Goal: Task Accomplishment & Management: Complete application form

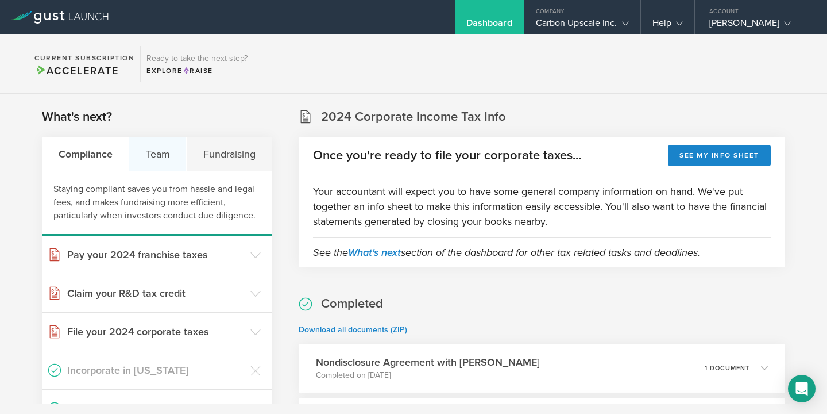
click at [166, 165] on div "Team" at bounding box center [157, 154] width 57 height 34
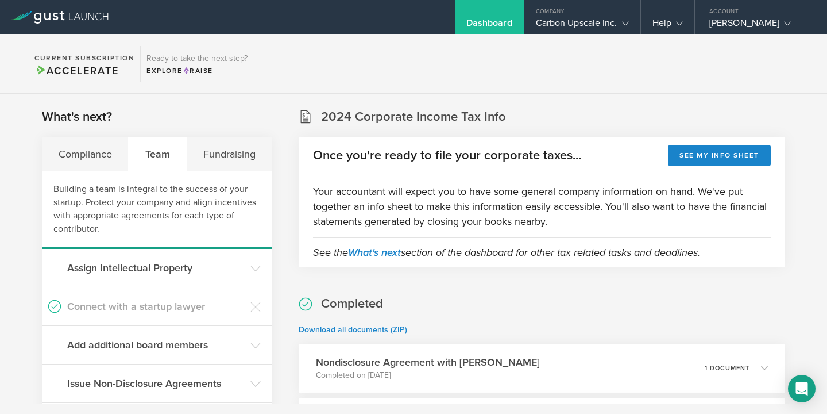
click at [161, 157] on div "Team" at bounding box center [158, 154] width 58 height 34
click at [595, 36] on section "Current Subscription Accelerate Ready to take the next step? Explore Raise" at bounding box center [413, 63] width 827 height 59
click at [584, 17] on div "Company Carbon Upscale Inc." at bounding box center [583, 17] width 116 height 34
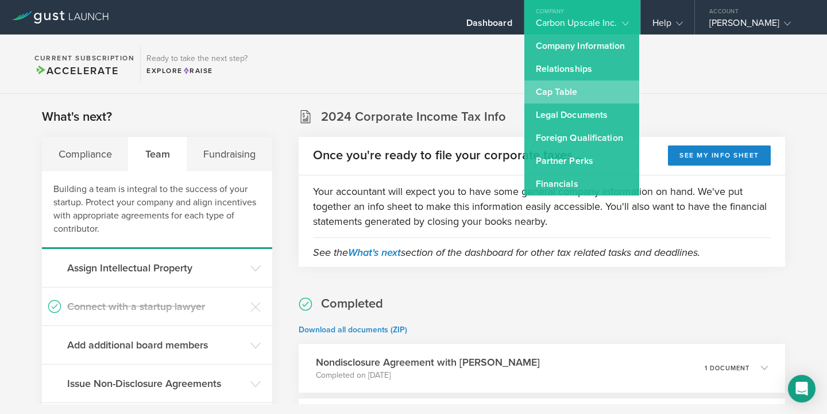
click at [554, 87] on link "Cap Table" at bounding box center [582, 91] width 115 height 23
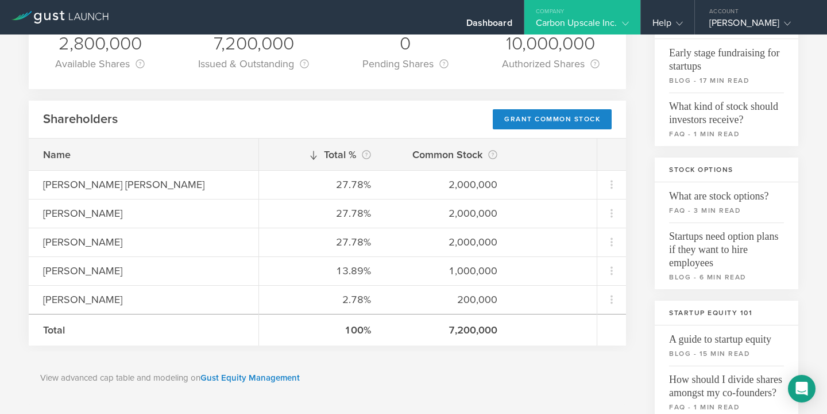
scroll to position [115, 0]
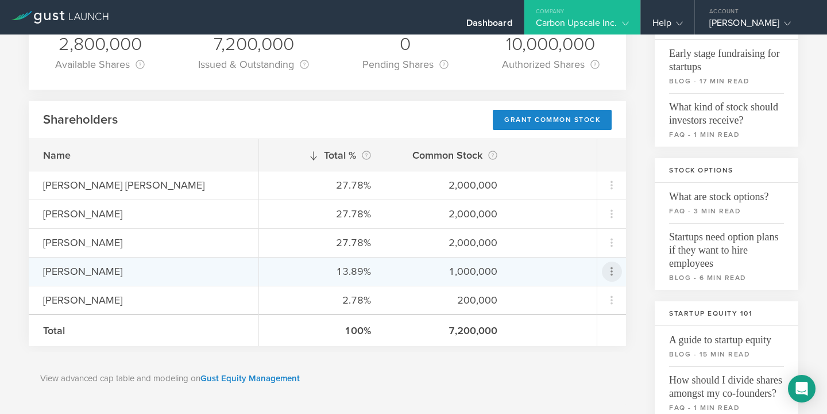
click at [610, 270] on icon at bounding box center [612, 271] width 14 height 14
click at [562, 330] on div "due to termination" at bounding box center [575, 335] width 87 height 11
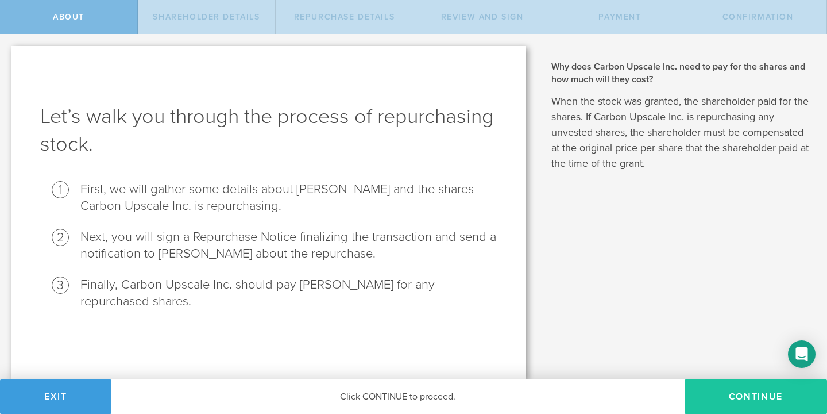
click at [727, 399] on button "Continue" at bounding box center [756, 396] width 142 height 34
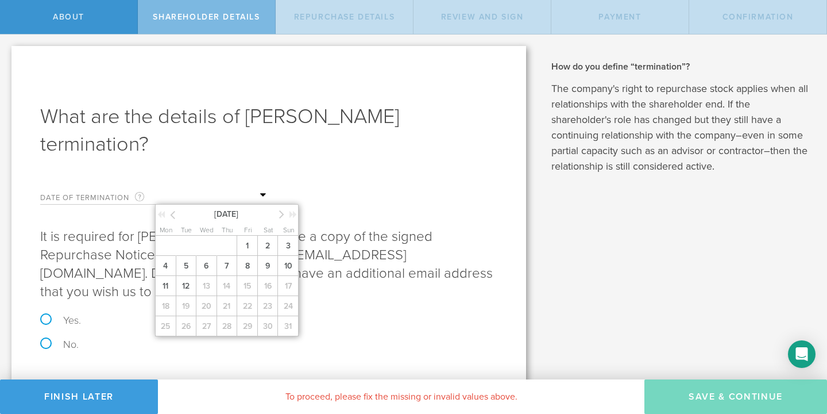
click at [211, 199] on input "text" at bounding box center [212, 195] width 115 height 17
click at [265, 269] on span "9" at bounding box center [267, 266] width 21 height 20
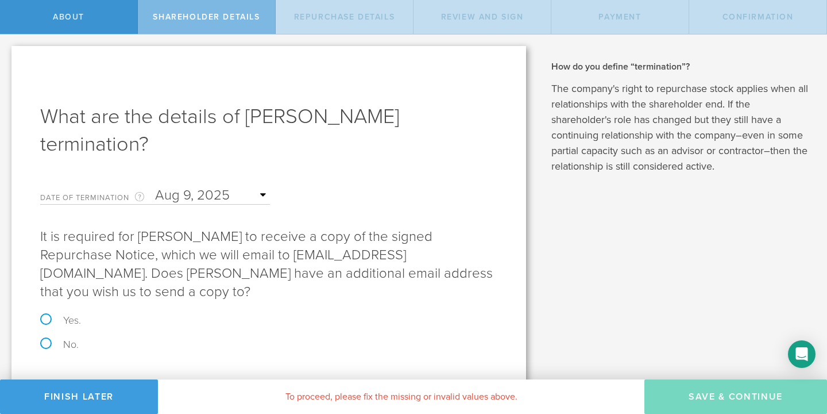
scroll to position [25, 0]
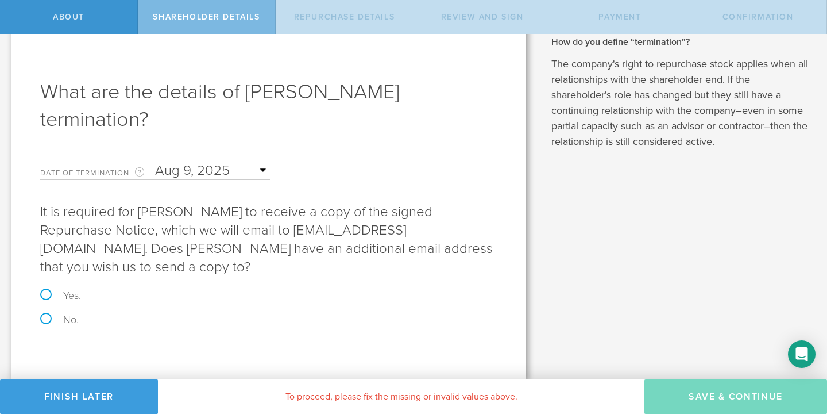
click at [47, 295] on label "Yes." at bounding box center [268, 295] width 457 height 10
click at [7, 34] on input "Yes." at bounding box center [3, 22] width 7 height 24
radio input "true"
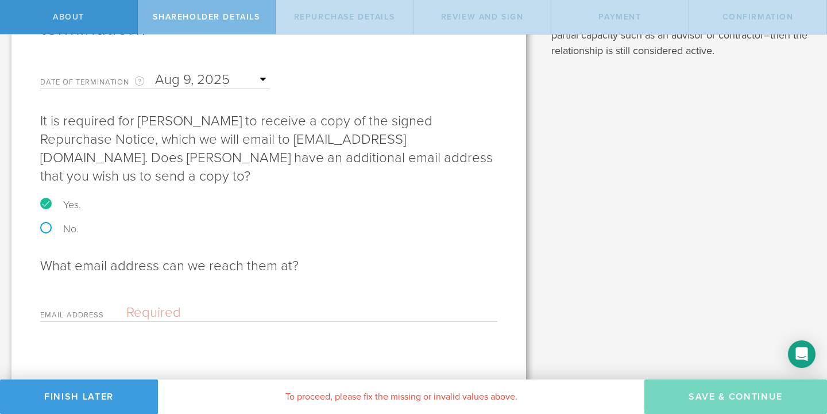
scroll to position [117, 0]
click at [155, 305] on input "email" at bounding box center [308, 310] width 365 height 17
click at [67, 223] on label "No." at bounding box center [268, 227] width 457 height 10
radio input "true"
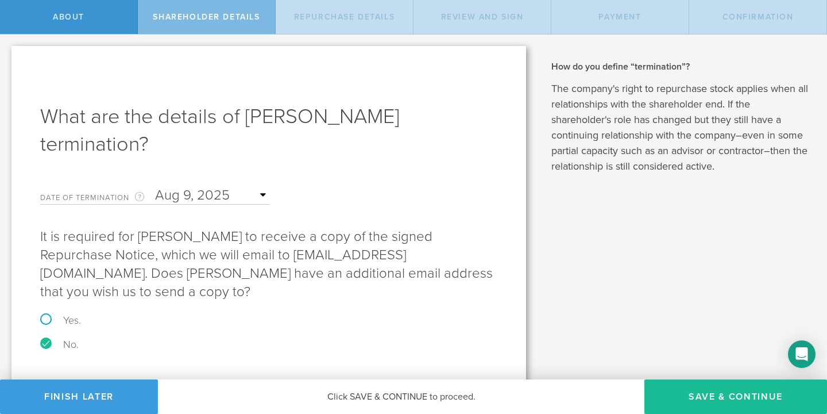
scroll to position [25, 0]
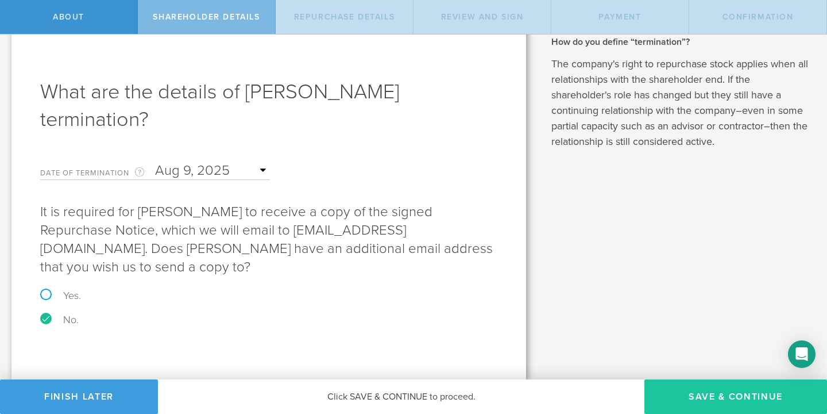
click at [696, 389] on button "Save & Continue" at bounding box center [736, 396] width 183 height 34
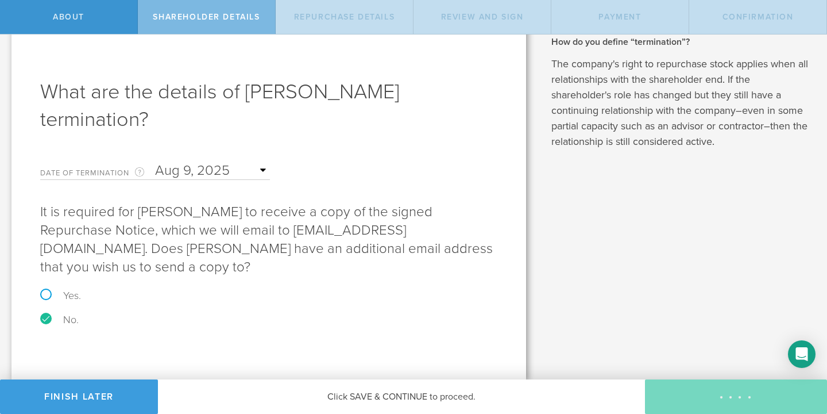
scroll to position [0, 0]
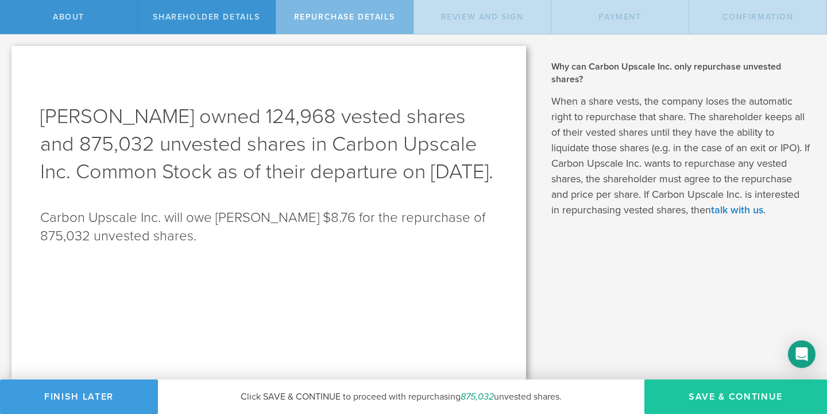
click at [695, 398] on button "Save & Continue" at bounding box center [736, 396] width 183 height 34
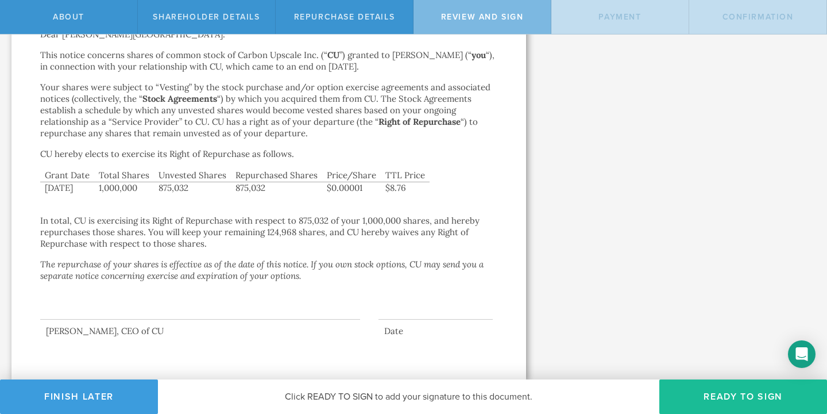
scroll to position [153, 0]
click at [704, 388] on button "Ready to Sign" at bounding box center [744, 396] width 168 height 34
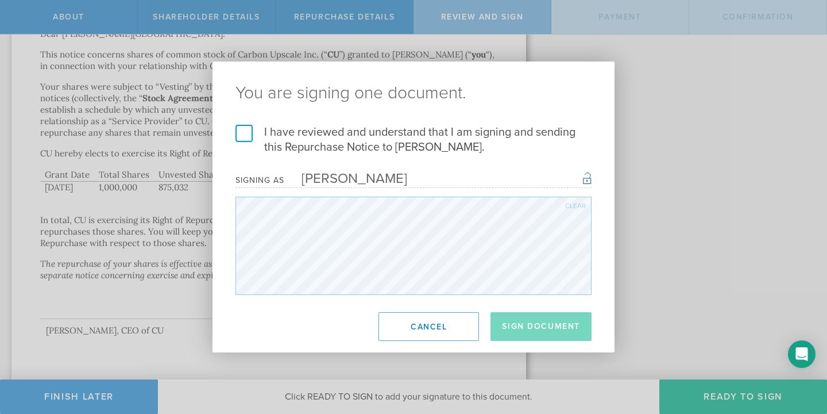
click at [244, 129] on label "I have reviewed and understand that I am signing and sending this Repurchase No…" at bounding box center [414, 140] width 356 height 30
click at [0, 0] on input "I have reviewed and understand that I am signing and sending this Repurchase No…" at bounding box center [0, 0] width 0 height 0
click at [554, 326] on button "Sign Document" at bounding box center [541, 326] width 101 height 29
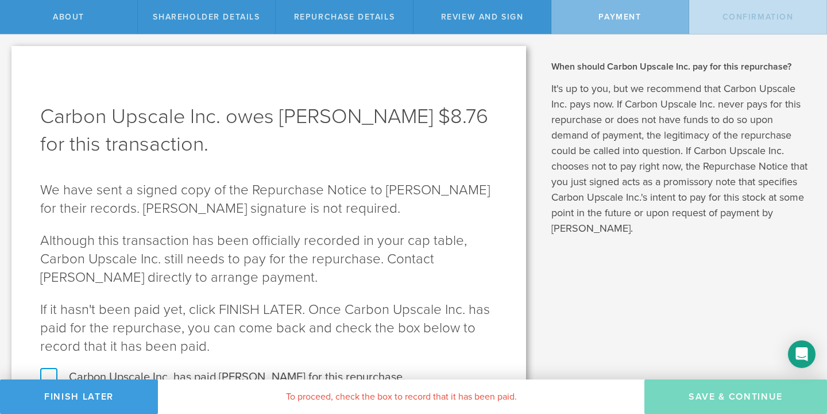
scroll to position [60, 0]
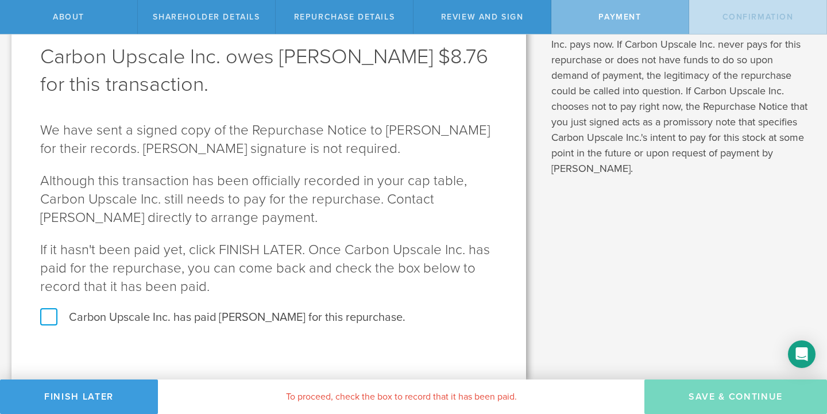
click at [101, 318] on label "Carbon Upscale Inc. has paid Camila Valencia for this repurchase." at bounding box center [268, 317] width 457 height 15
checkbox input "true"
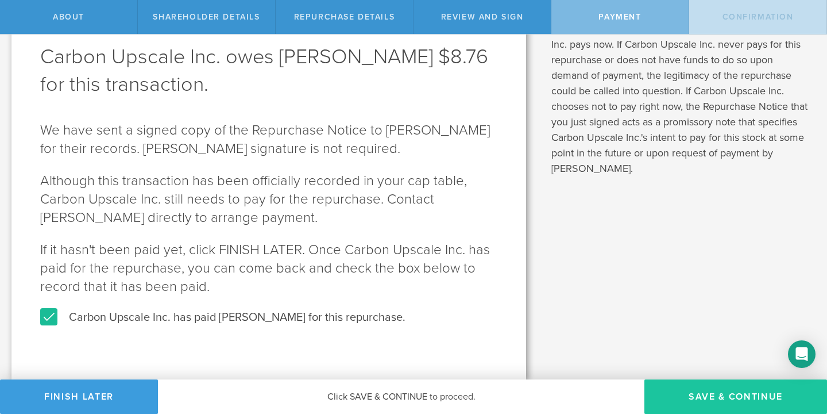
click at [689, 399] on button "SAVE & CONTINUE" at bounding box center [736, 396] width 183 height 34
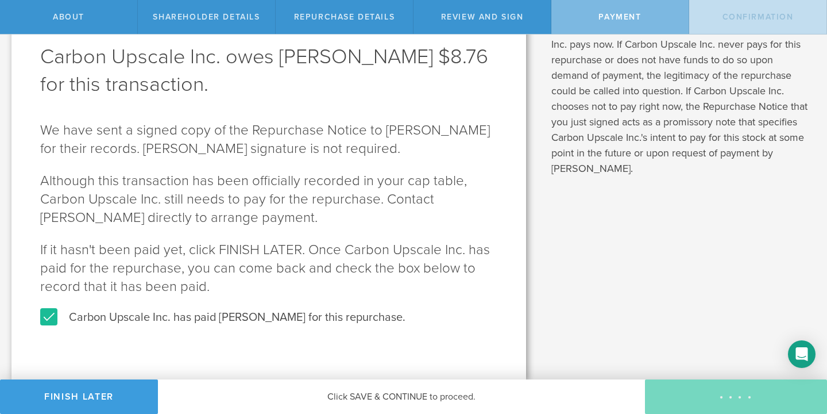
scroll to position [0, 0]
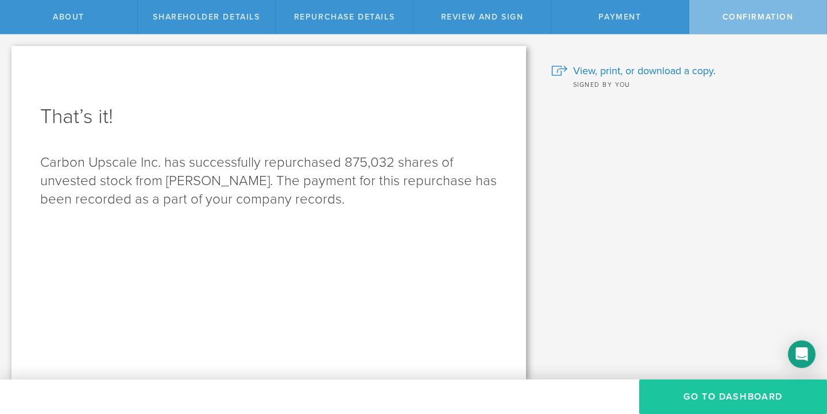
click at [695, 384] on button "Go to Dashboard" at bounding box center [733, 396] width 188 height 34
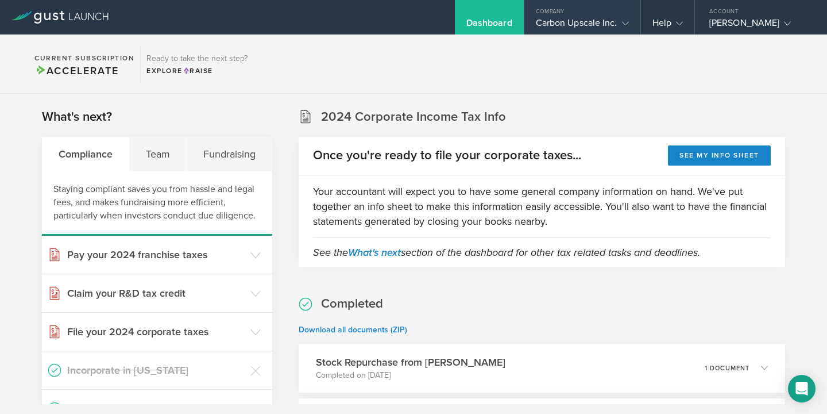
click at [591, 20] on div "Carbon Upscale Inc." at bounding box center [582, 25] width 93 height 17
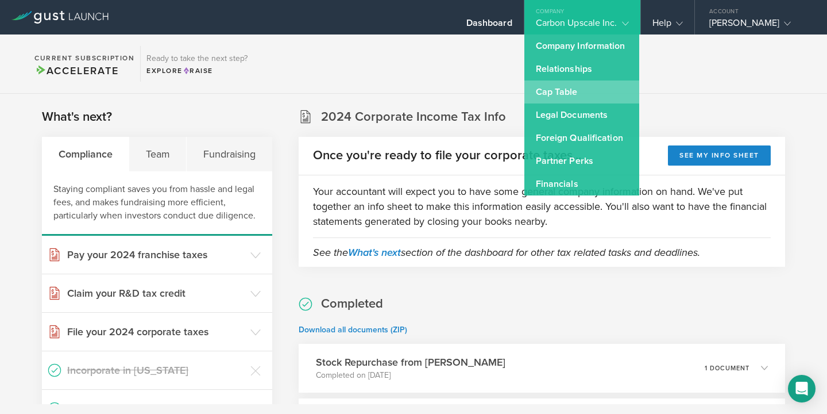
click at [560, 86] on link "Cap Table" at bounding box center [582, 91] width 115 height 23
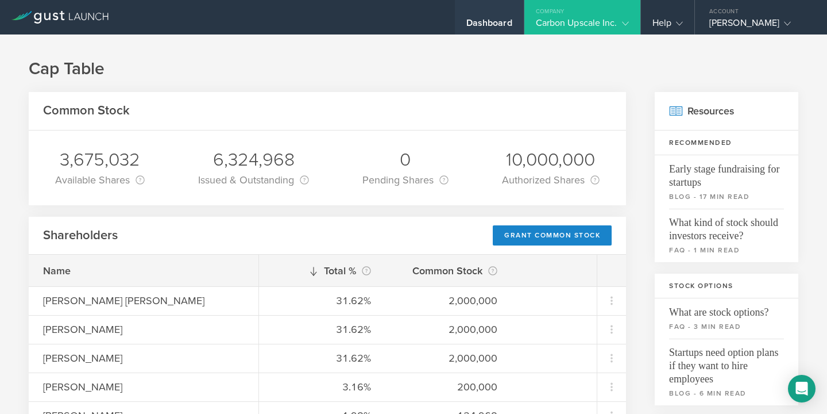
click at [483, 23] on div "Dashboard" at bounding box center [490, 25] width 46 height 17
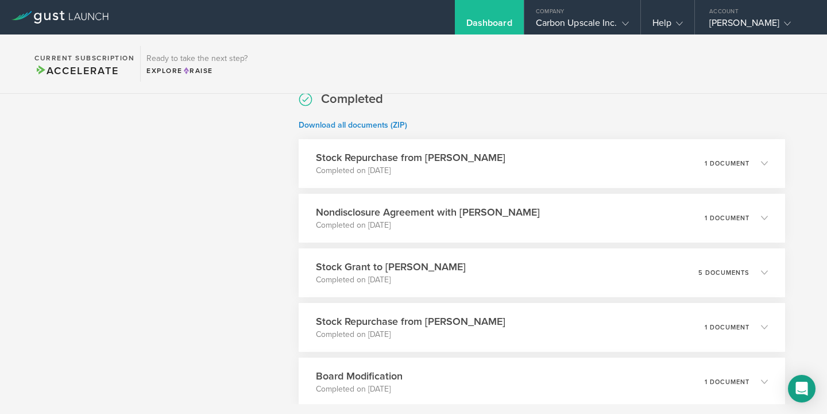
scroll to position [206, 0]
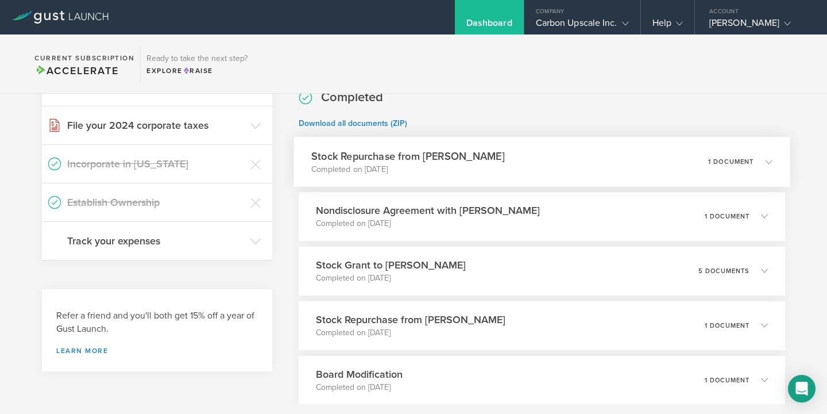
click at [743, 164] on p "1 document" at bounding box center [731, 161] width 46 height 6
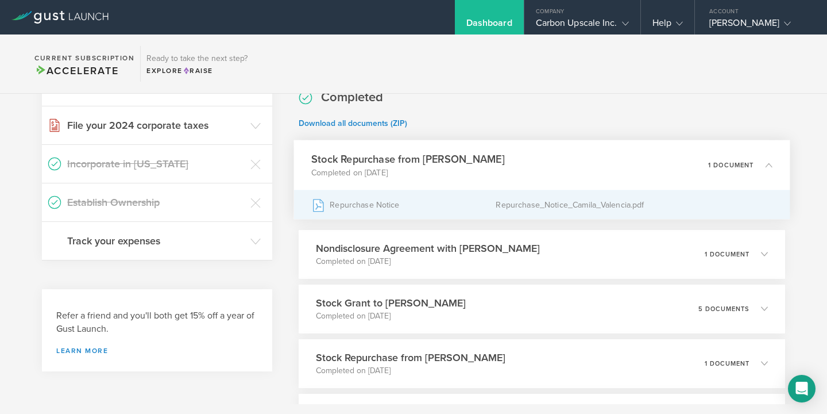
click at [370, 201] on div "Repurchase Notice" at bounding box center [403, 204] width 184 height 29
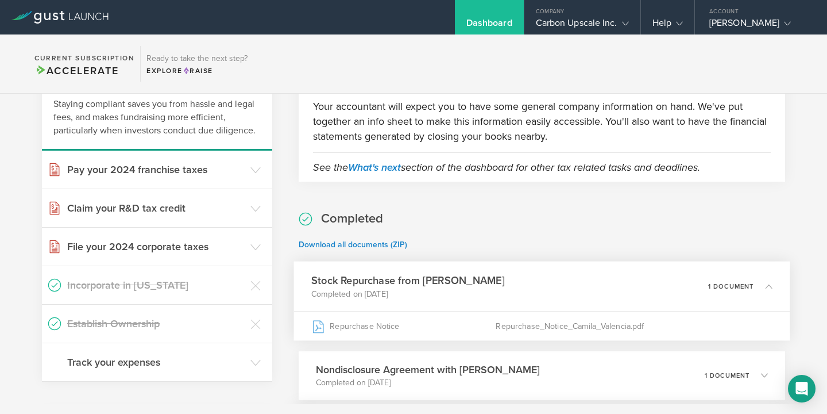
scroll to position [0, 0]
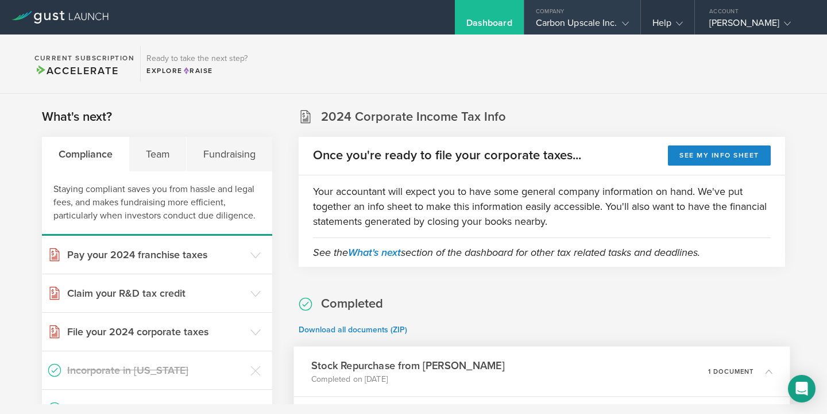
click at [575, 16] on div "Company" at bounding box center [583, 8] width 116 height 17
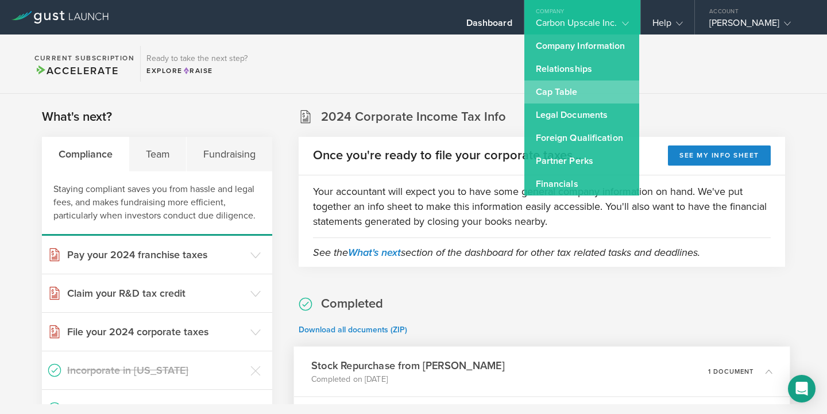
click at [562, 85] on link "Cap Table" at bounding box center [582, 91] width 115 height 23
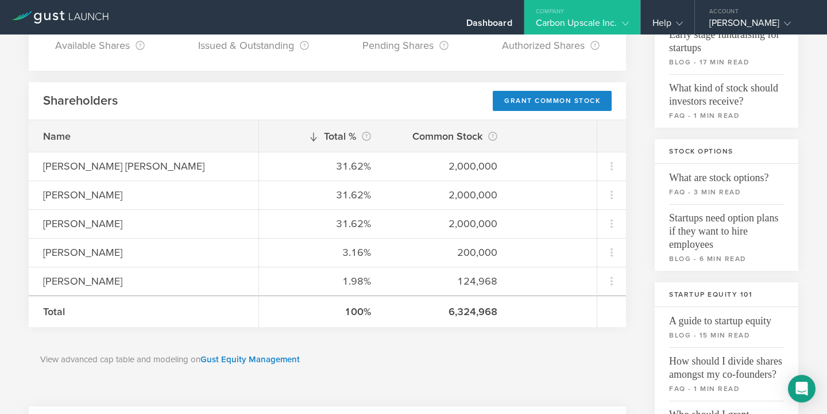
scroll to position [159, 0]
